Goal: Task Accomplishment & Management: Complete application form

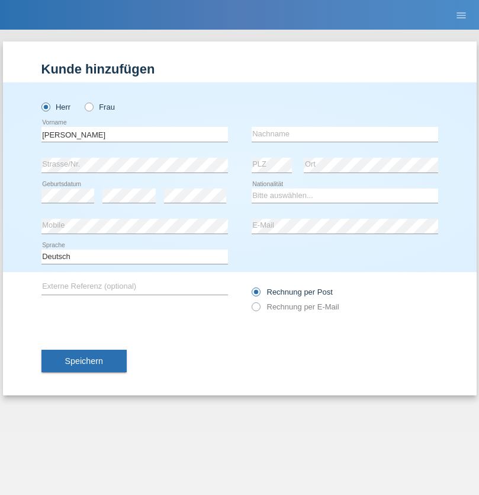
type input "[PERSON_NAME]"
click at [345, 134] on input "text" at bounding box center [345, 134] width 187 height 15
type input "Cortez"
select select "PH"
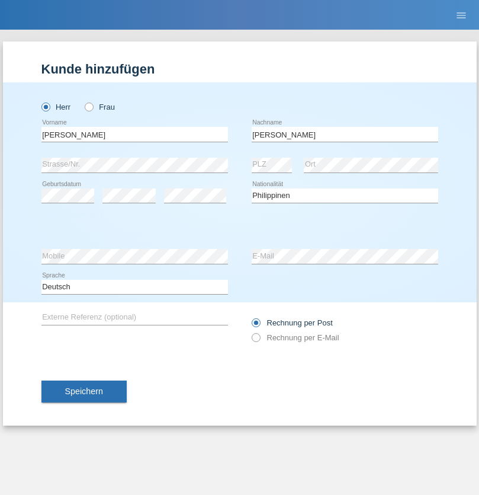
select select "C"
select select "04"
select select "08"
select select "1993"
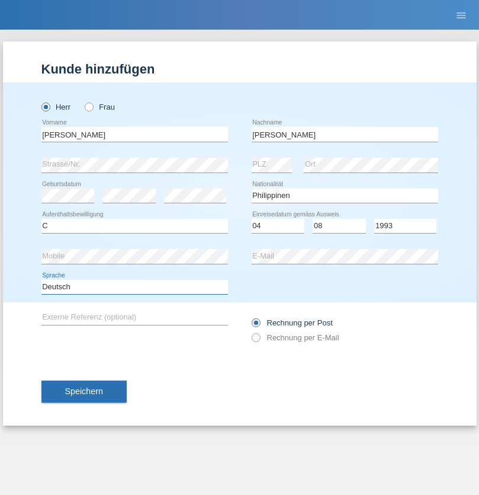
select select "en"
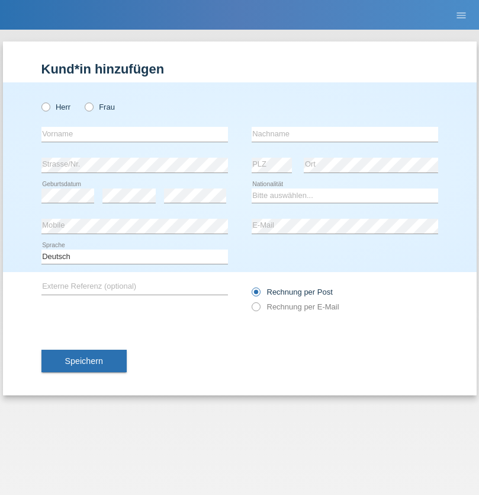
radio input "true"
click at [134, 134] on input "text" at bounding box center [134, 134] width 187 height 15
type input "Ahmet"
click at [345, 134] on input "text" at bounding box center [345, 134] width 187 height 15
type input "Nazilli"
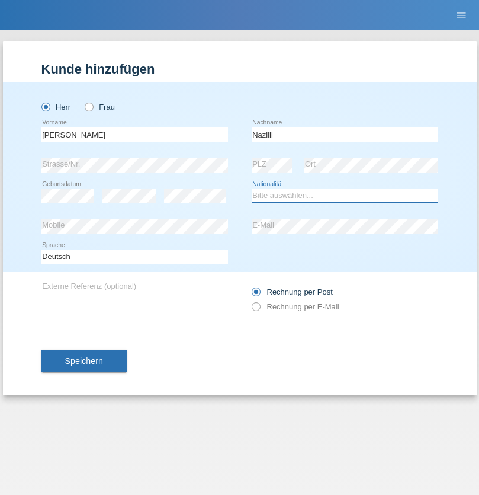
select select "AT"
select select "C"
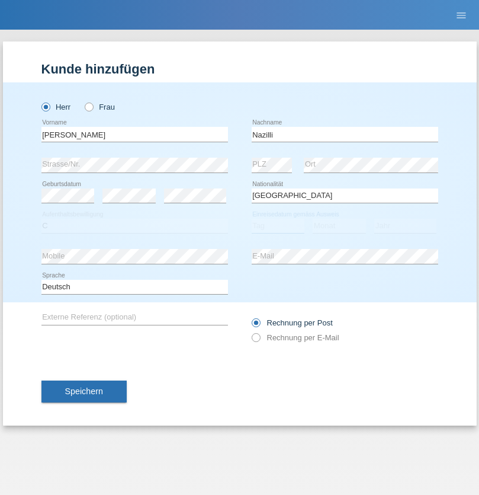
select select "01"
select select "11"
select select "2017"
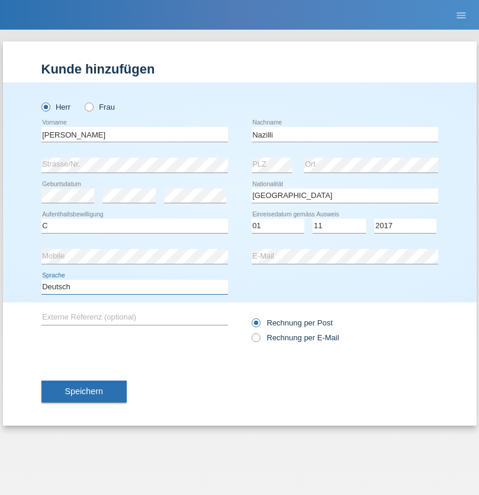
select select "en"
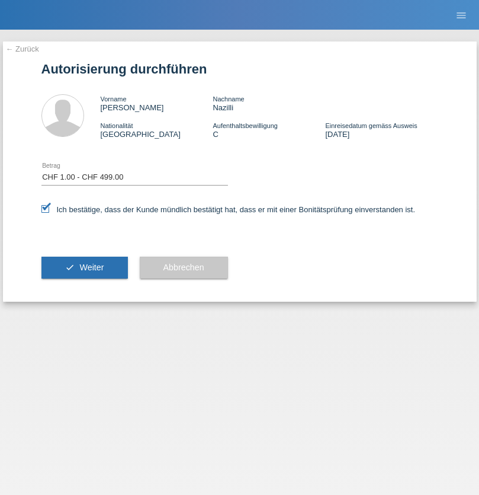
select select "1"
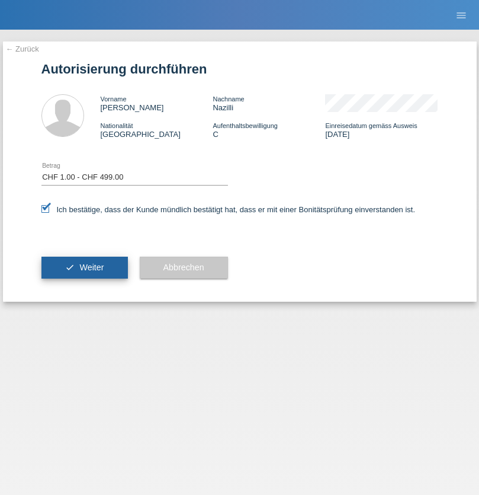
click at [84, 267] on span "Weiter" at bounding box center [91, 266] width 24 height 9
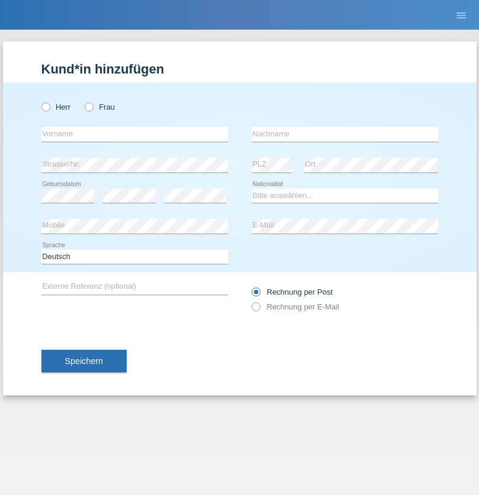
radio input "true"
click at [134, 134] on input "text" at bounding box center [134, 134] width 187 height 15
type input "Jörg"
click at [345, 134] on input "text" at bounding box center [345, 134] width 187 height 15
type input "Traksel"
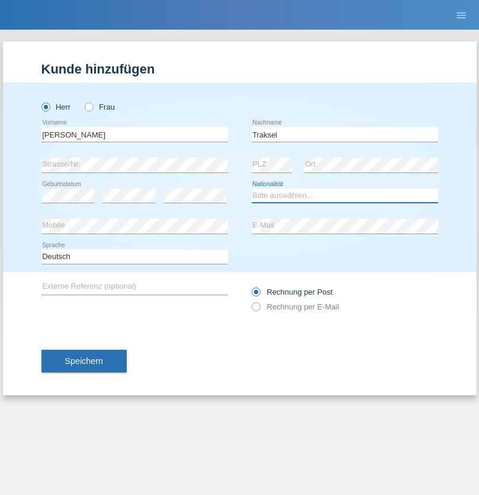
select select "DE"
select select "C"
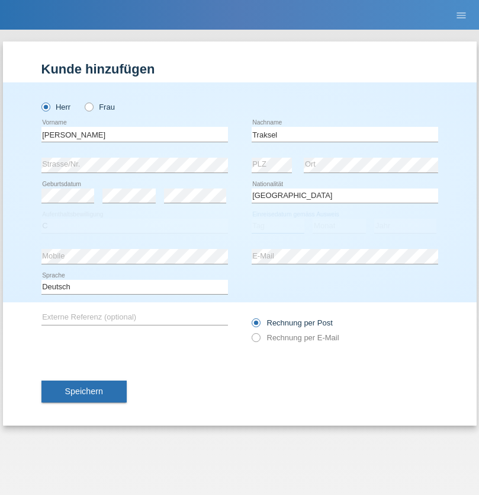
select select "01"
select select "07"
select select "2008"
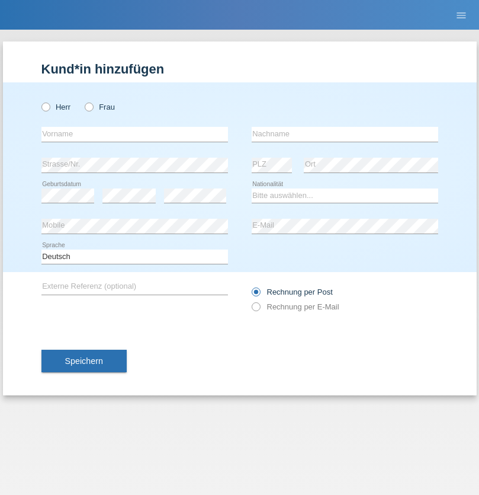
radio input "true"
click at [134, 134] on input "text" at bounding box center [134, 134] width 187 height 15
type input "Diego"
click at [345, 134] on input "text" at bounding box center [345, 134] width 187 height 15
type input "Patera"
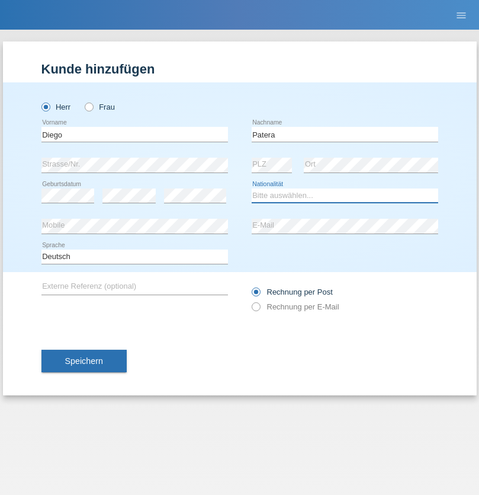
select select "CH"
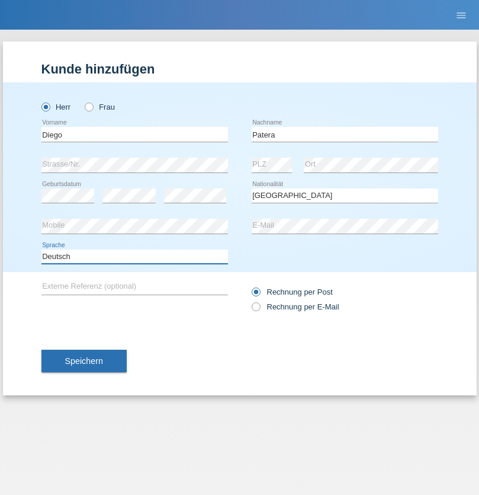
select select "en"
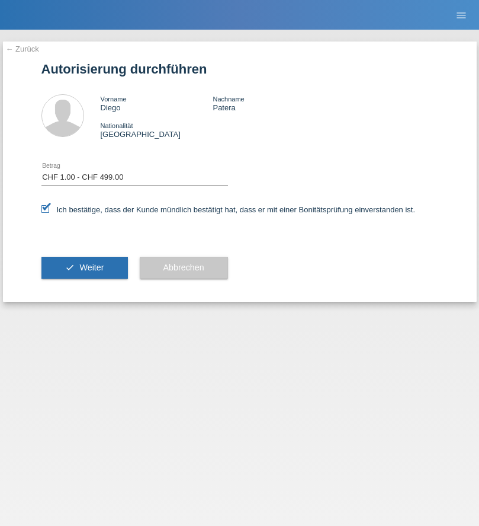
select select "1"
click at [84, 267] on span "Weiter" at bounding box center [91, 266] width 24 height 9
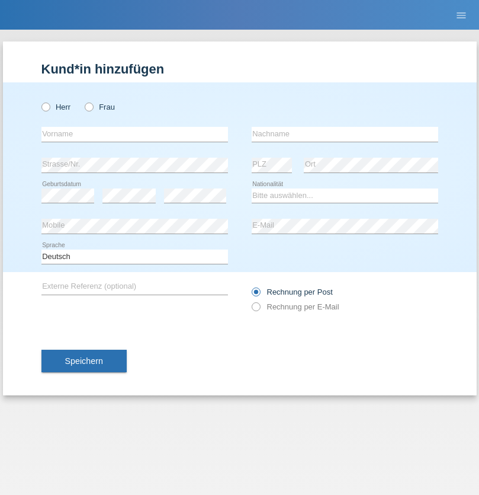
radio input "true"
click at [134, 134] on input "text" at bounding box center [134, 134] width 187 height 15
type input "Oleg"
click at [345, 134] on input "text" at bounding box center [345, 134] width 187 height 15
type input "Voronov"
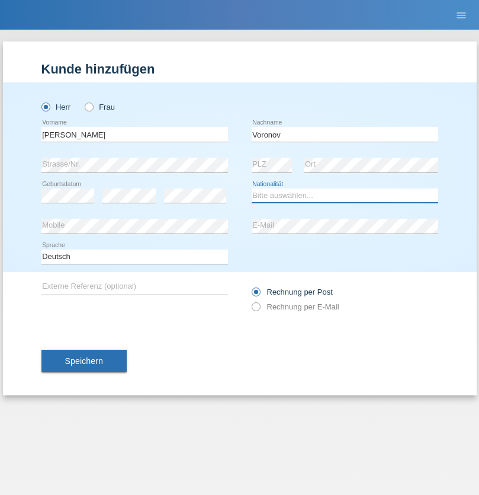
select select "CH"
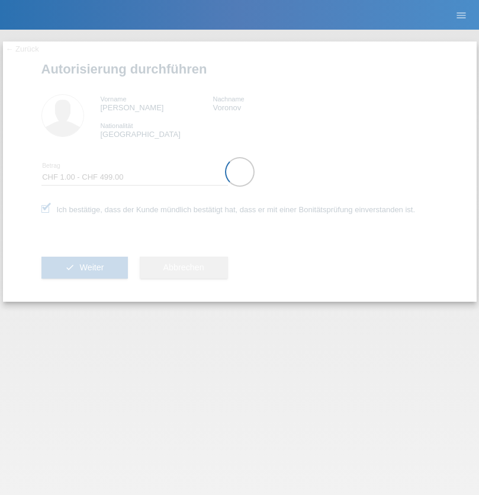
select select "1"
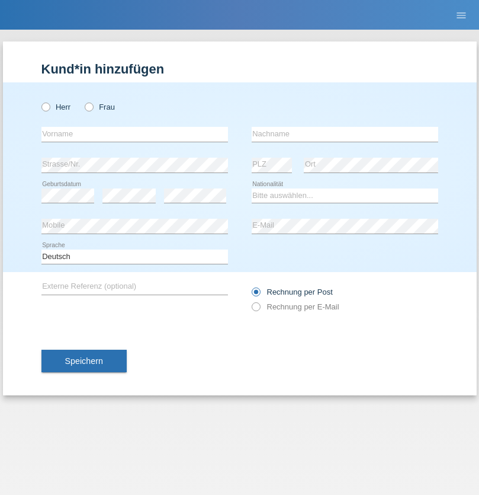
radio input "true"
click at [134, 134] on input "text" at bounding box center [134, 134] width 187 height 15
type input "Ketty"
click at [345, 134] on input "text" at bounding box center [345, 134] width 187 height 15
type input "Kalupnath"
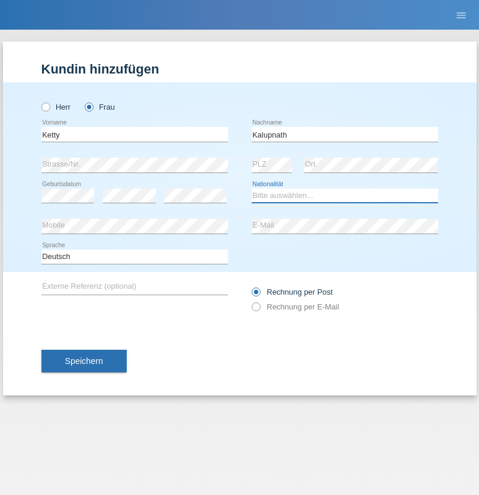
select select "CH"
radio input "true"
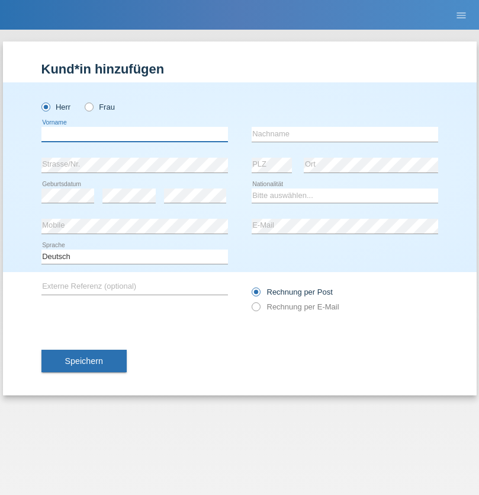
click at [134, 134] on input "text" at bounding box center [134, 134] width 187 height 15
type input "Franco"
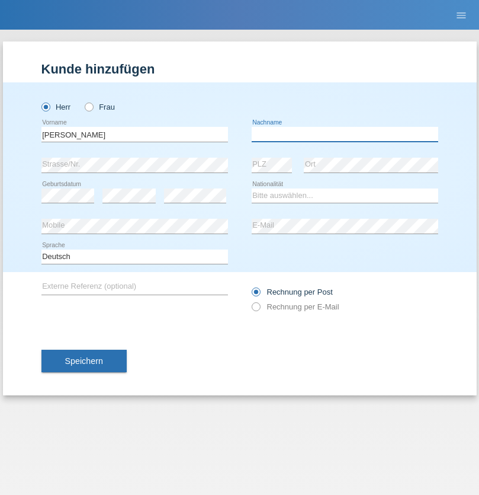
click at [345, 134] on input "text" at bounding box center [345, 134] width 187 height 15
type input "Mucha"
select select "CH"
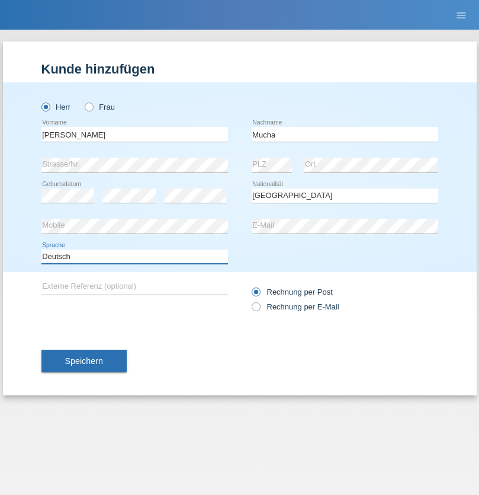
select select "en"
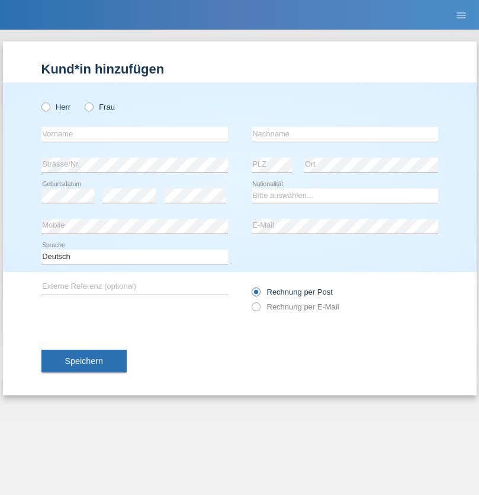
radio input "true"
click at [134, 134] on input "text" at bounding box center [134, 134] width 187 height 15
type input "Franziska"
click at [345, 134] on input "text" at bounding box center [345, 134] width 187 height 15
type input "Starke"
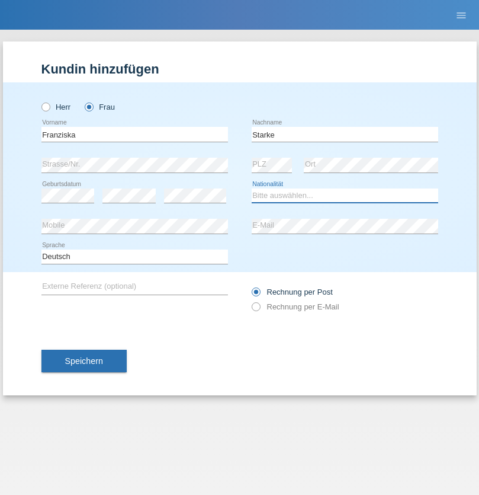
select select "DE"
select select "C"
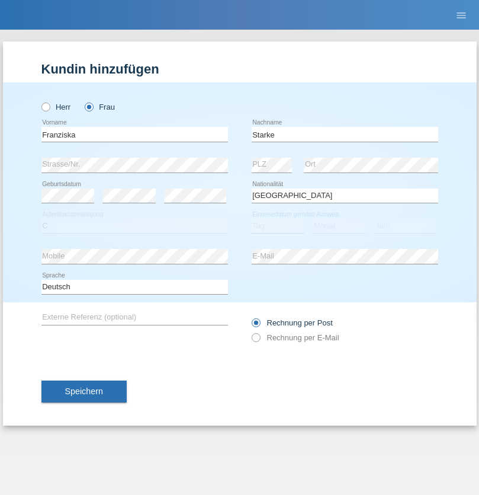
select select "01"
select select "03"
select select "1985"
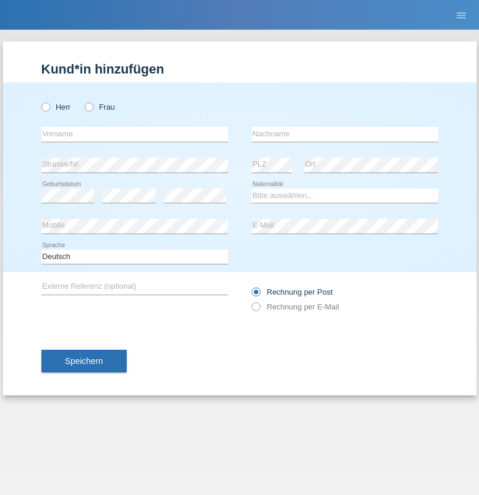
radio input "true"
click at [134, 134] on input "text" at bounding box center [134, 134] width 187 height 15
type input "[DEMOGRAPHIC_DATA]"
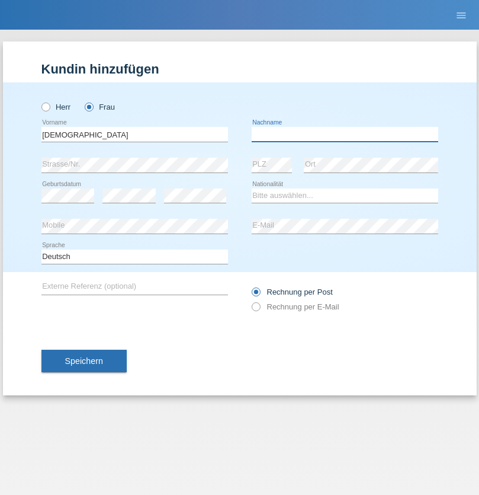
click at [345, 134] on input "text" at bounding box center [345, 134] width 187 height 15
type input "Cimbaljević"
select select "HR"
select select "C"
select select "12"
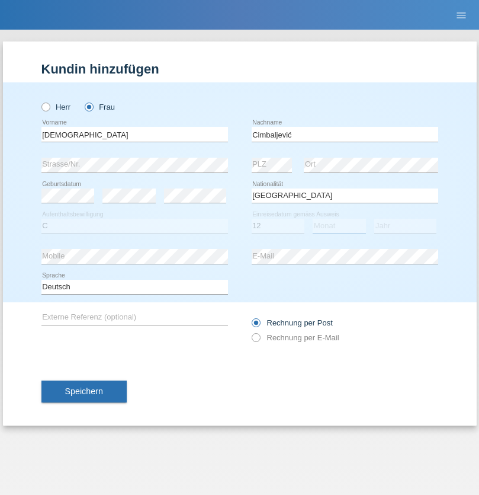
select select "08"
select select "2021"
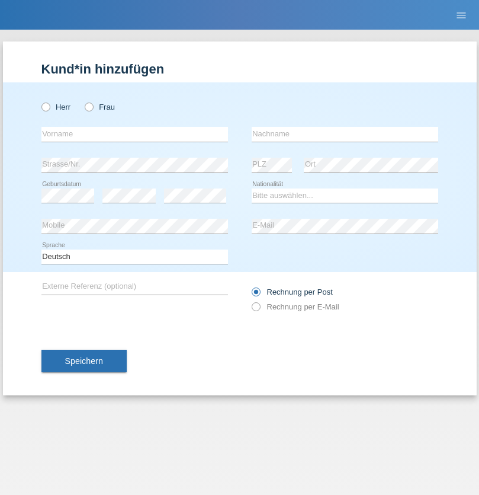
radio input "true"
click at [134, 134] on input "text" at bounding box center [134, 134] width 187 height 15
type input "Batsche"
click at [345, 134] on input "text" at bounding box center [345, 134] width 187 height 15
type input "Arifoska"
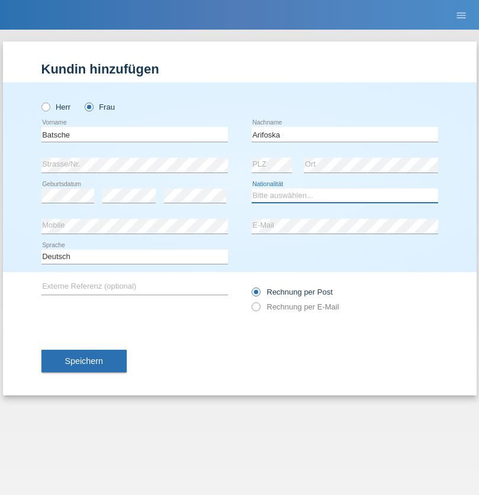
select select "CH"
radio input "true"
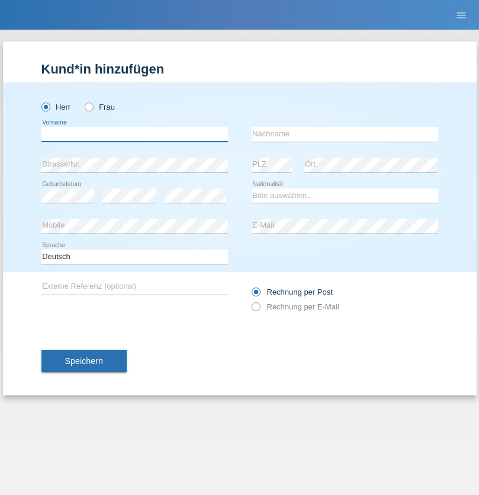
click at [134, 134] on input "text" at bounding box center [134, 134] width 187 height 15
type input "Emre"
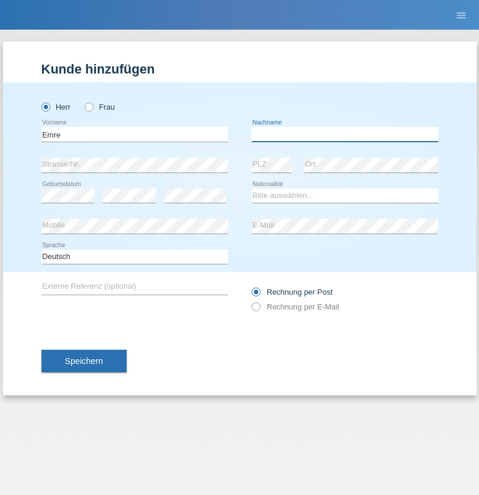
click at [345, 134] on input "text" at bounding box center [345, 134] width 187 height 15
type input "Uzun"
select select "CH"
